Goal: Check status: Check status

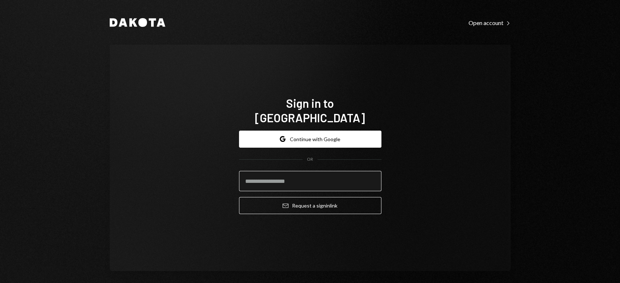
type input "**********"
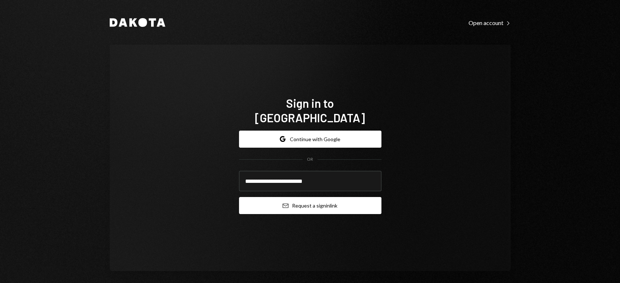
click at [288, 199] on button "Email Request a sign in link" at bounding box center [310, 205] width 142 height 17
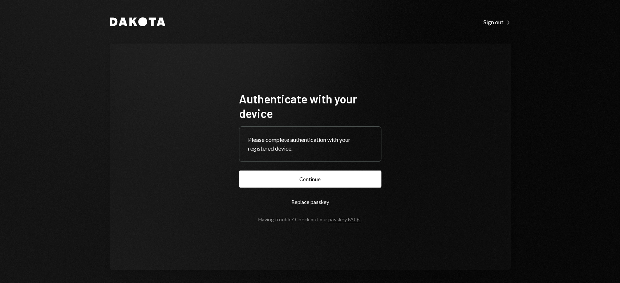
click at [274, 188] on form "Authenticate with your device Please complete authentication with your register…" at bounding box center [310, 157] width 142 height 131
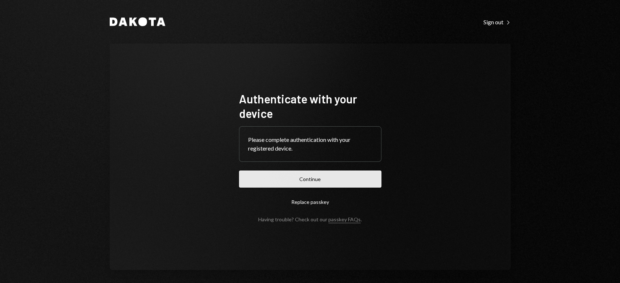
click at [274, 182] on button "Continue" at bounding box center [310, 179] width 142 height 17
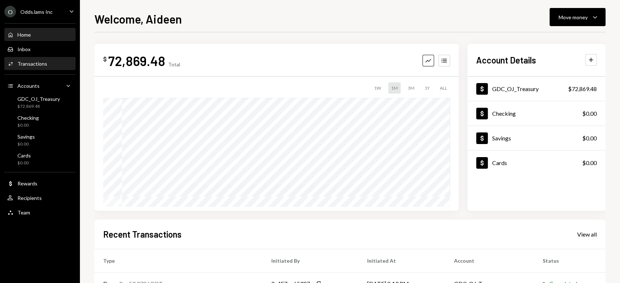
click at [34, 69] on div "Activities Transactions" at bounding box center [39, 64] width 65 height 12
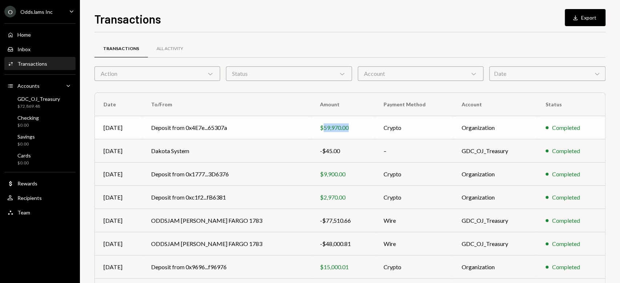
drag, startPoint x: 331, startPoint y: 128, endPoint x: 301, endPoint y: 131, distance: 30.4
click at [320, 131] on div "$59,970.00" at bounding box center [343, 128] width 46 height 9
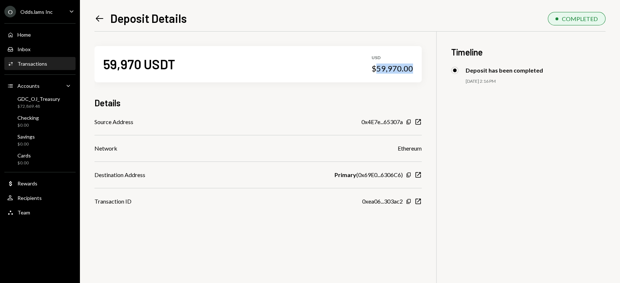
drag, startPoint x: 414, startPoint y: 67, endPoint x: 379, endPoint y: 74, distance: 35.6
click at [379, 74] on div "59,970 USDT USD $59,970.00" at bounding box center [257, 64] width 327 height 36
copy div "59,970.00"
click at [408, 121] on icon "Copy" at bounding box center [409, 122] width 6 height 6
click at [31, 34] on div "Home Home" at bounding box center [39, 35] width 65 height 7
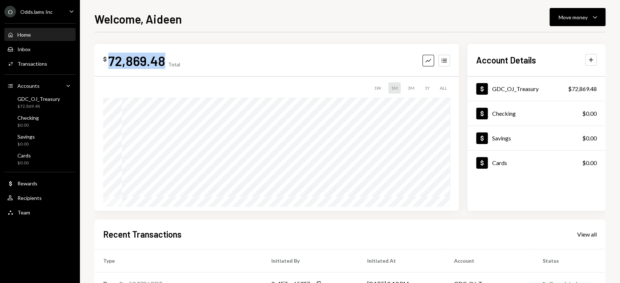
drag, startPoint x: 160, startPoint y: 59, endPoint x: 110, endPoint y: 62, distance: 50.6
click at [110, 62] on div "72,869.48" at bounding box center [136, 61] width 57 height 16
copy div "72,869.48"
